Goal: Navigation & Orientation: Find specific page/section

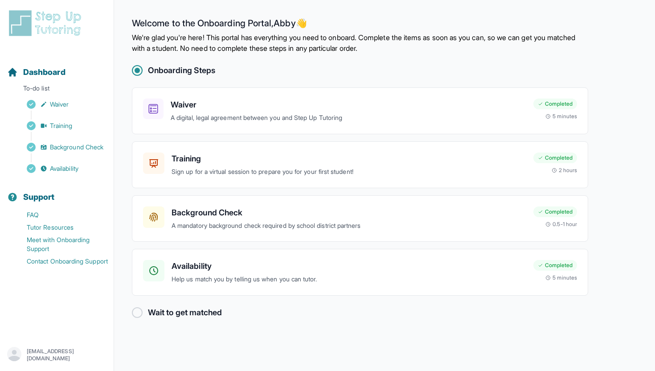
click at [135, 312] on div at bounding box center [137, 312] width 11 height 11
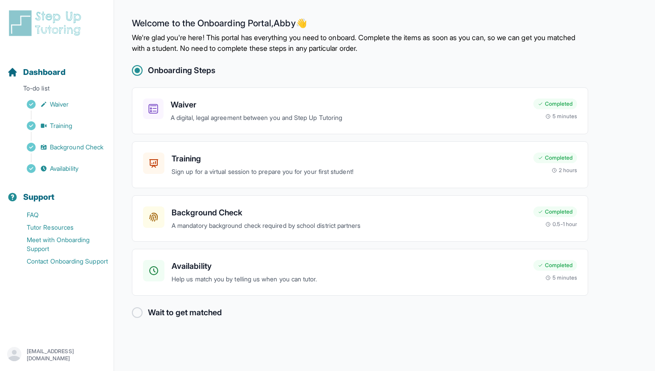
click at [135, 312] on div at bounding box center [137, 312] width 11 height 11
